Goal: Task Accomplishment & Management: Manage account settings

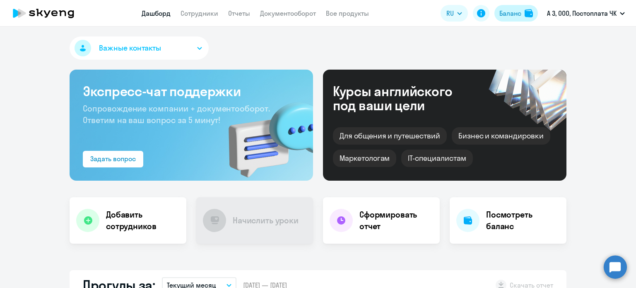
select select "30"
click at [525, 13] on img at bounding box center [529, 13] width 8 height 8
select select "english_adult_not_native_speaker"
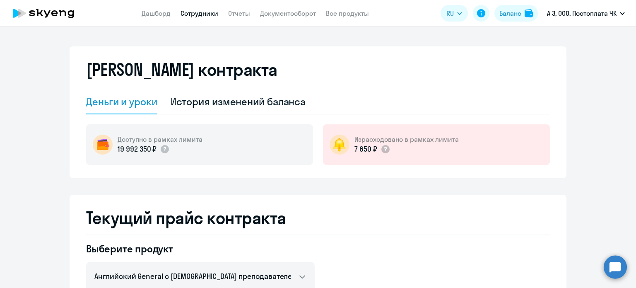
click at [198, 14] on link "Сотрудники" at bounding box center [200, 13] width 38 height 8
select select "30"
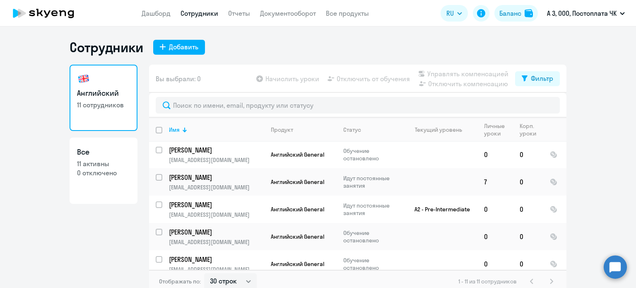
scroll to position [41, 0]
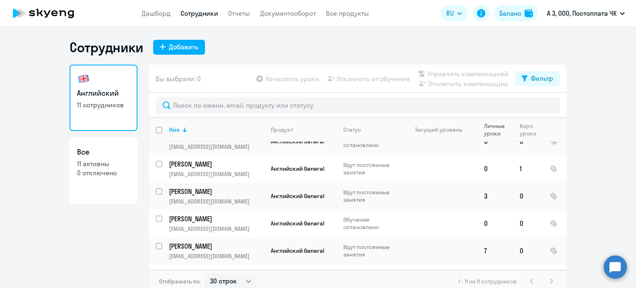
click at [490, 128] on div "Личные уроки" at bounding box center [494, 129] width 21 height 15
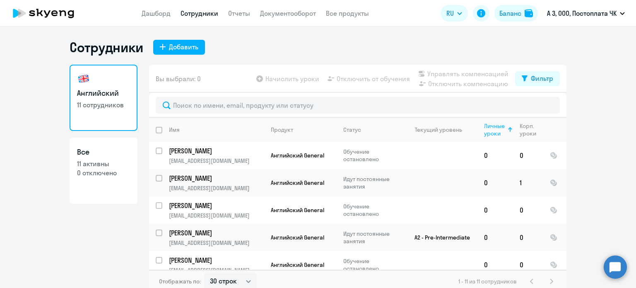
click at [490, 128] on div "Личные уроки" at bounding box center [494, 129] width 21 height 15
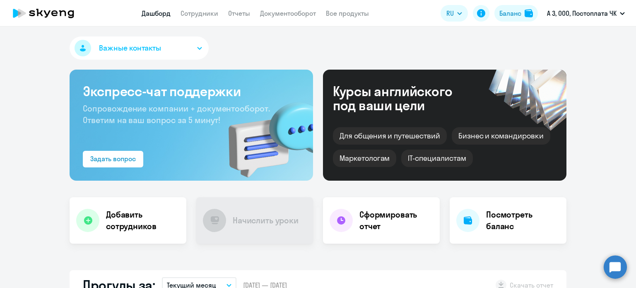
select select "30"
click at [205, 18] on app-menu-item-link "Сотрудники" at bounding box center [200, 13] width 38 height 10
click at [205, 17] on link "Сотрудники" at bounding box center [200, 13] width 38 height 8
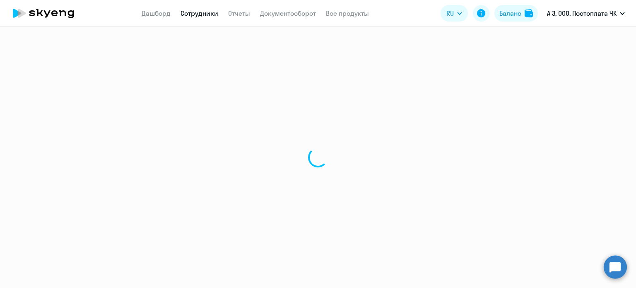
select select "30"
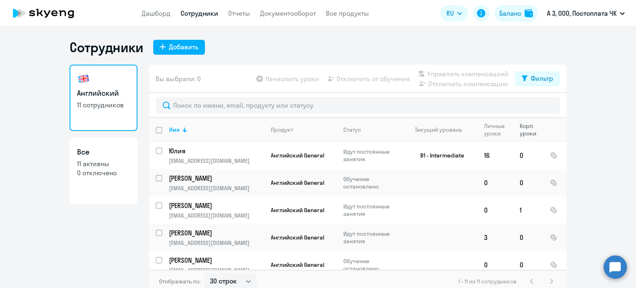
click at [525, 132] on div "Корп. уроки" at bounding box center [528, 129] width 17 height 15
